Goal: Information Seeking & Learning: Learn about a topic

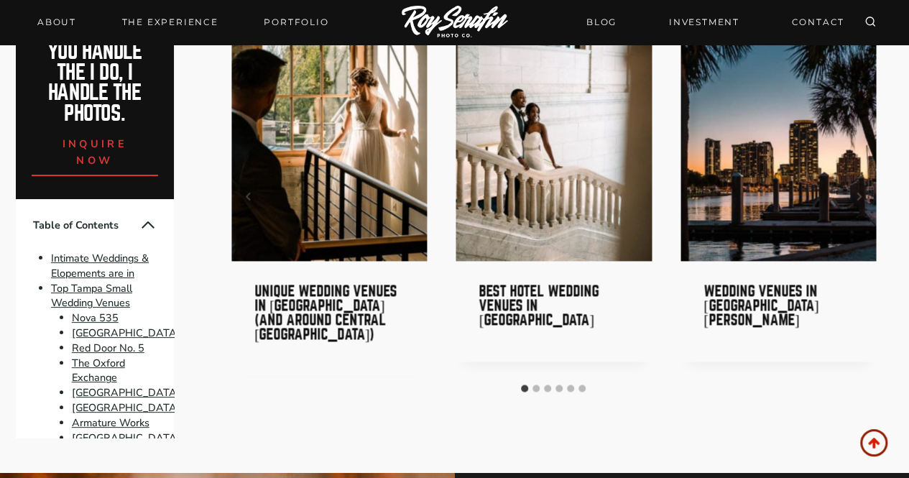
scroll to position [6608, 0]
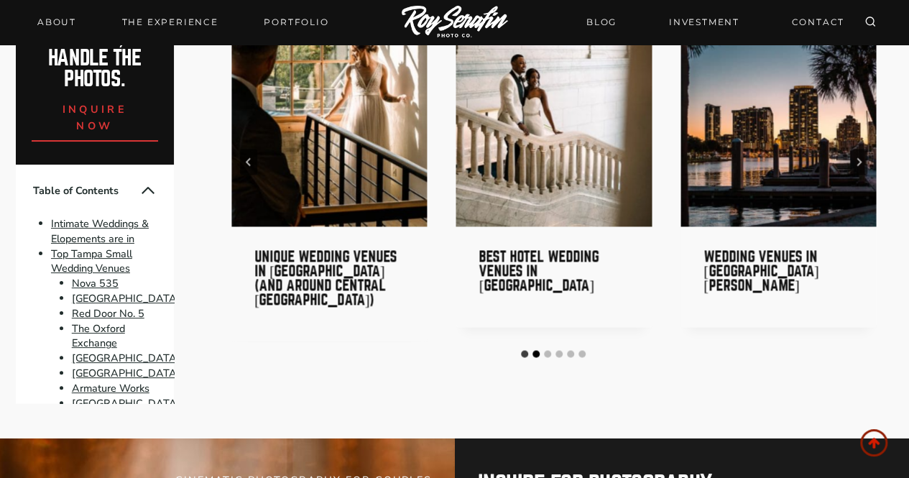
click at [537, 350] on button "Go to slide 2" at bounding box center [535, 353] width 7 height 7
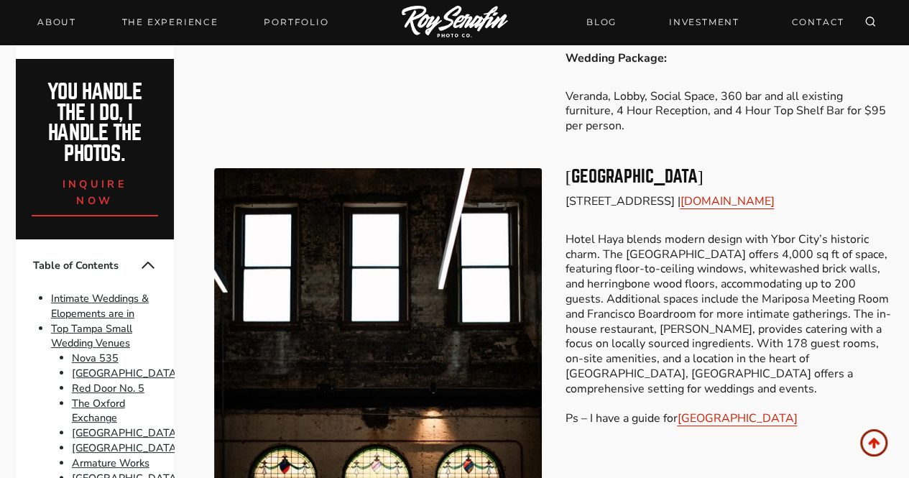
scroll to position [2514, 0]
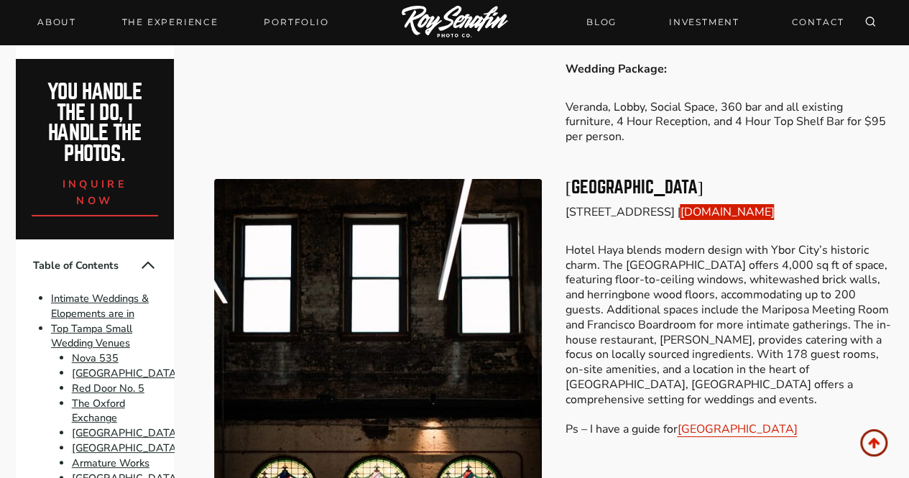
click at [731, 204] on link "hotelhaya.com" at bounding box center [727, 212] width 94 height 16
click at [750, 204] on link "hotelhaya.com" at bounding box center [727, 212] width 94 height 16
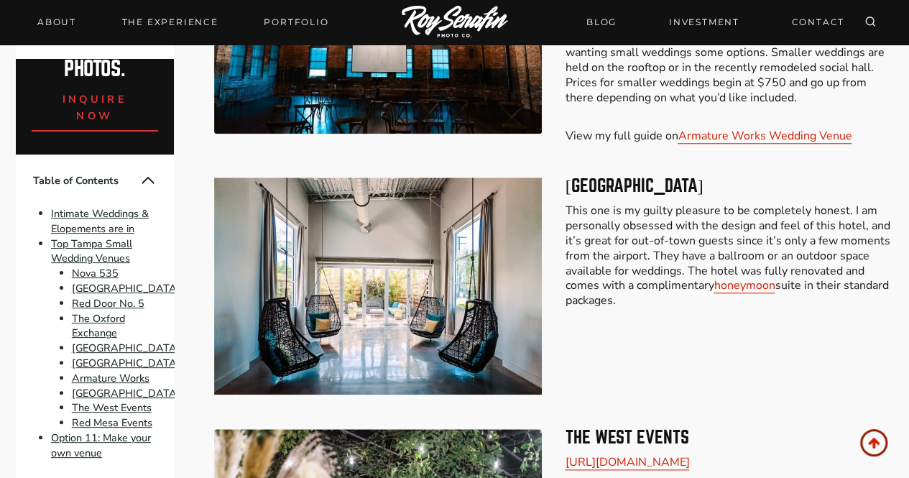
scroll to position [144, 0]
click at [101, 386] on link "Hotel Alba Tampa" at bounding box center [126, 393] width 108 height 14
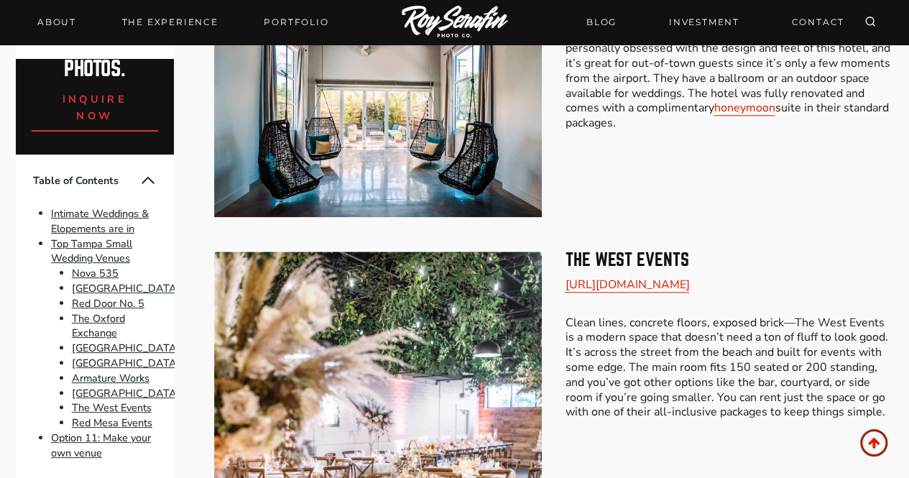
scroll to position [3297, 0]
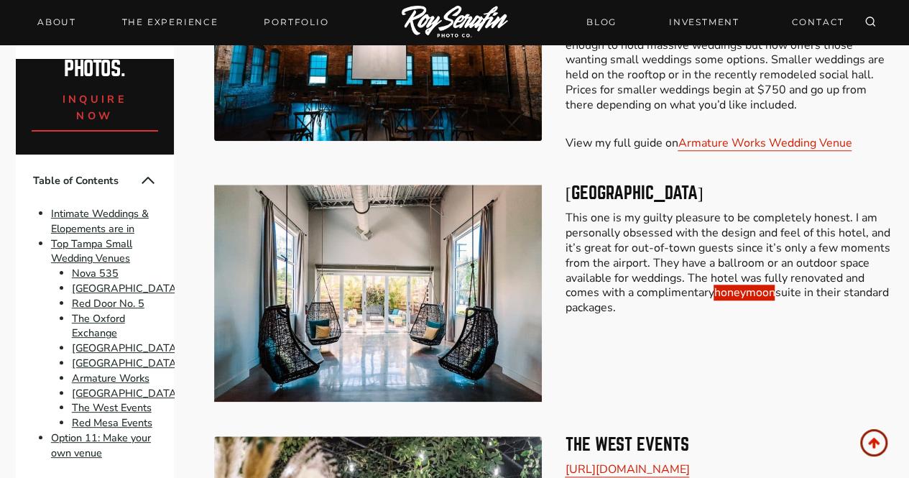
click at [741, 284] on link "honeymoon" at bounding box center [743, 292] width 61 height 16
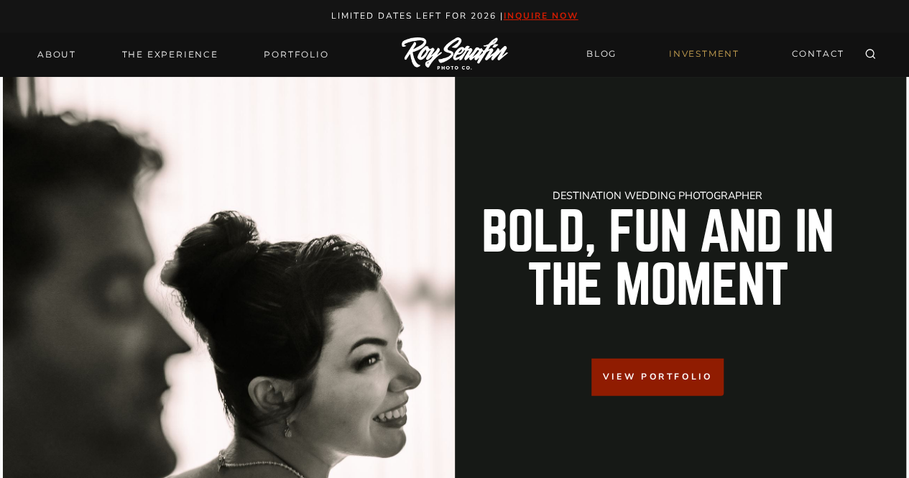
click at [695, 50] on link "INVESTMENT" at bounding box center [704, 54] width 88 height 25
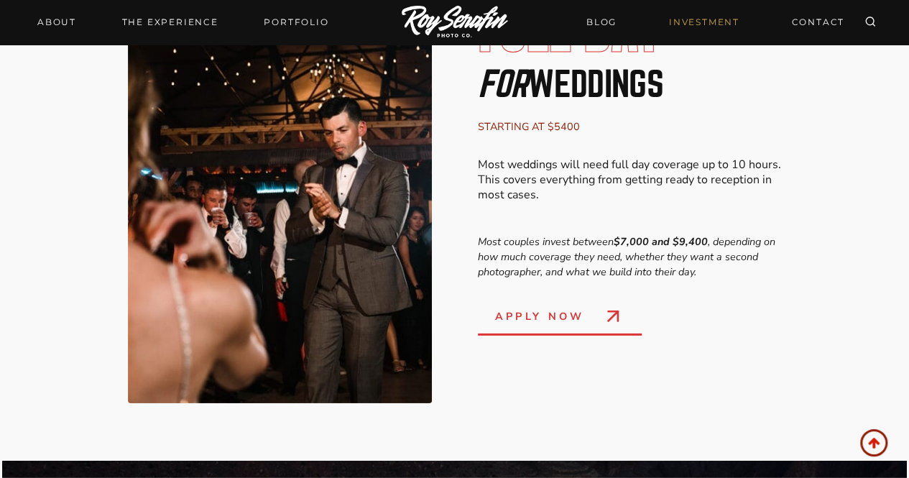
scroll to position [1939, 0]
